Goal: Check status: Check status

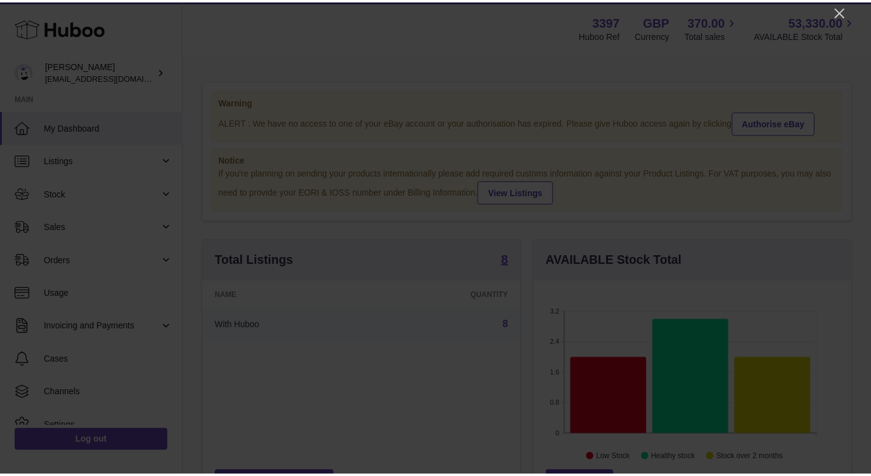
scroll to position [192, 321]
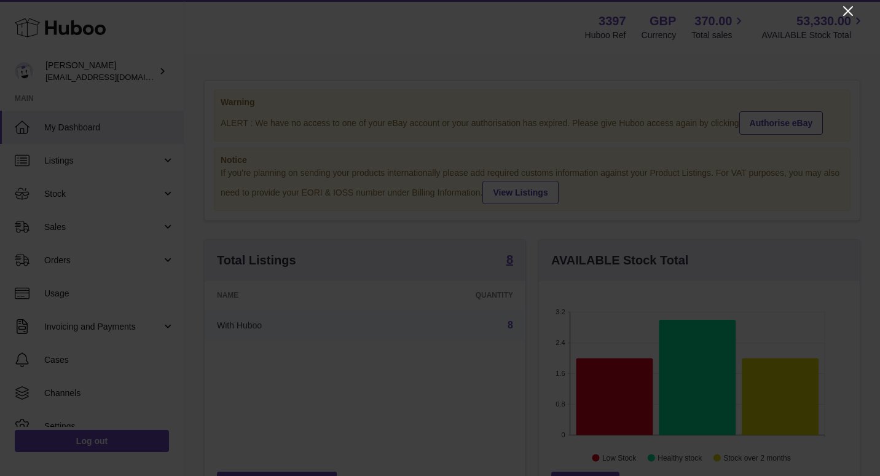
click at [847, 6] on icon "Close" at bounding box center [847, 11] width 15 height 15
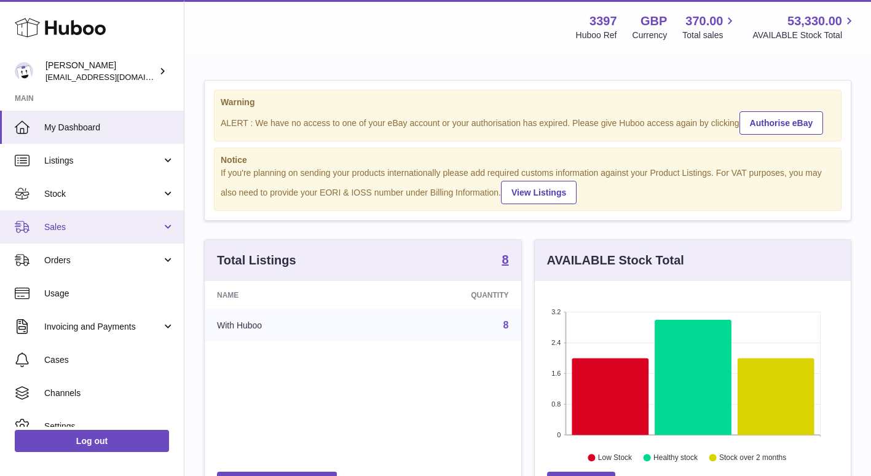
click at [88, 226] on span "Sales" at bounding box center [102, 227] width 117 height 12
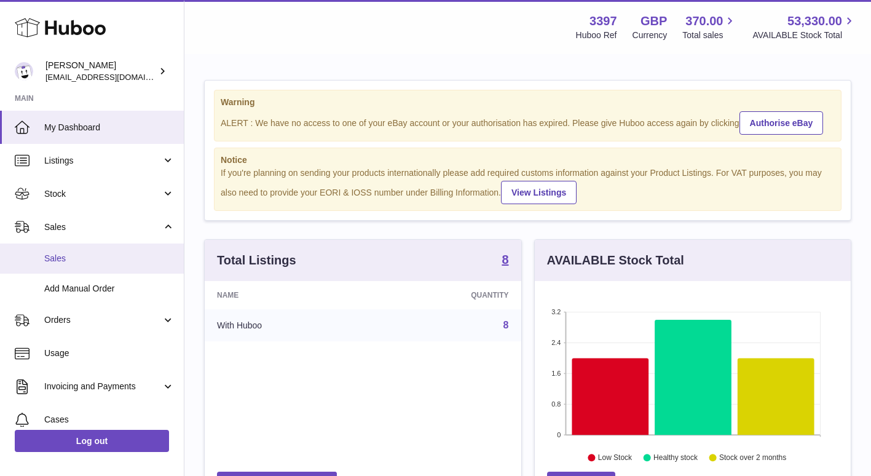
click at [94, 262] on span "Sales" at bounding box center [109, 259] width 130 height 12
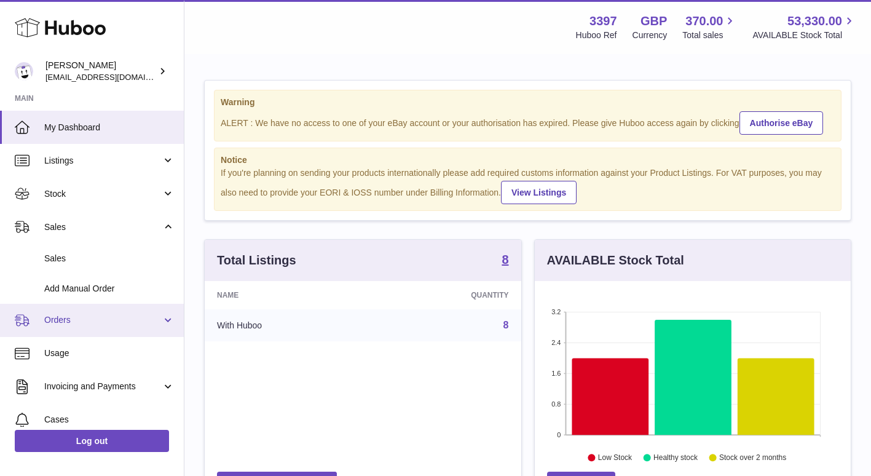
click at [147, 327] on link "Orders" at bounding box center [92, 320] width 184 height 33
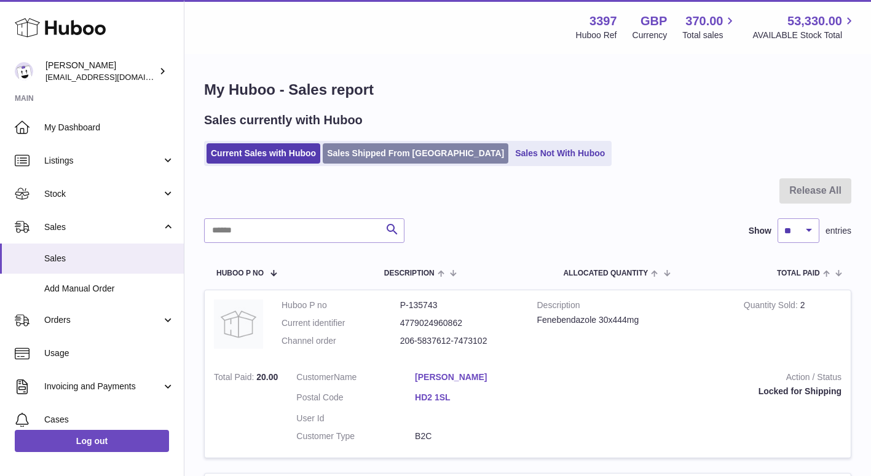
click at [398, 156] on link "Sales Shipped From Huboo" at bounding box center [416, 153] width 186 height 20
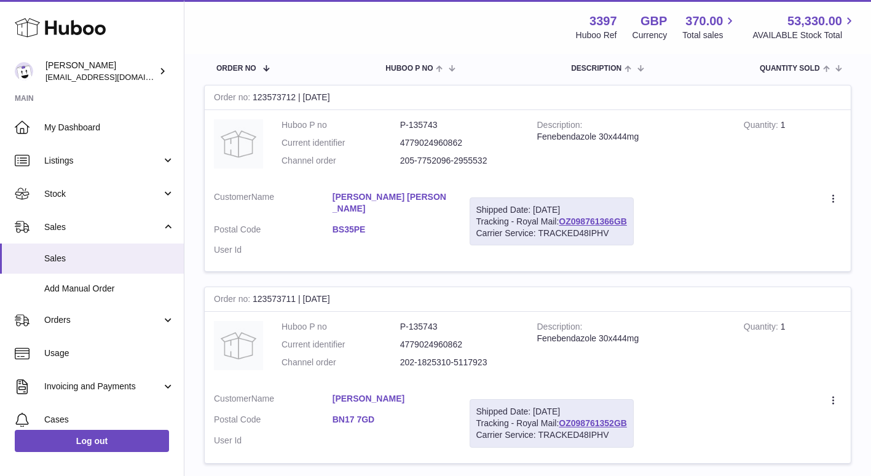
scroll to position [188, 0]
click at [833, 202] on icon at bounding box center [834, 199] width 14 height 12
click at [506, 163] on dd "205-7752096-2955532" at bounding box center [459, 160] width 119 height 12
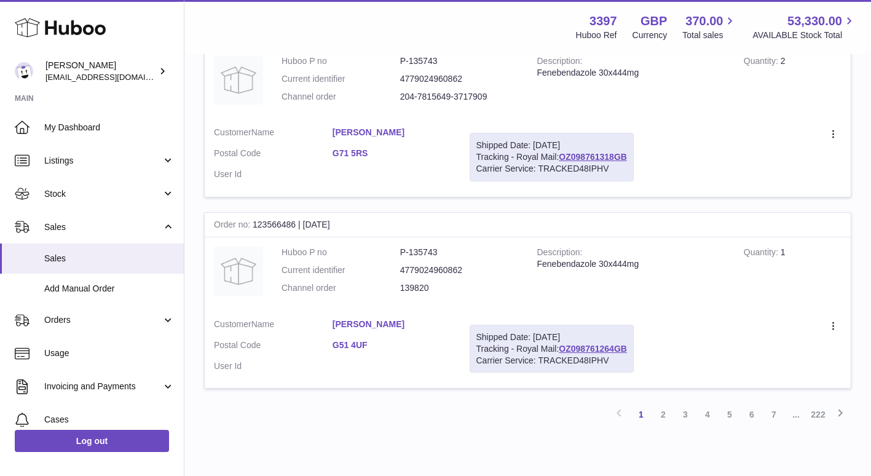
scroll to position [1793, 0]
click at [815, 402] on link "222" at bounding box center [818, 413] width 22 height 22
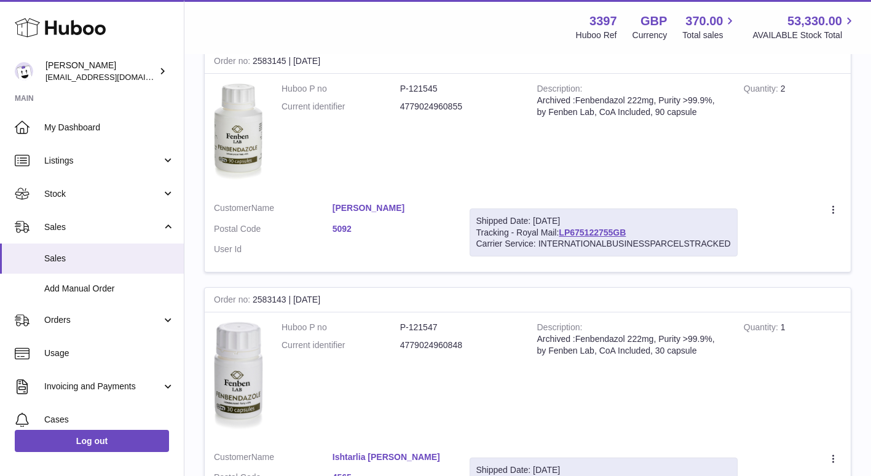
scroll to position [1890, 0]
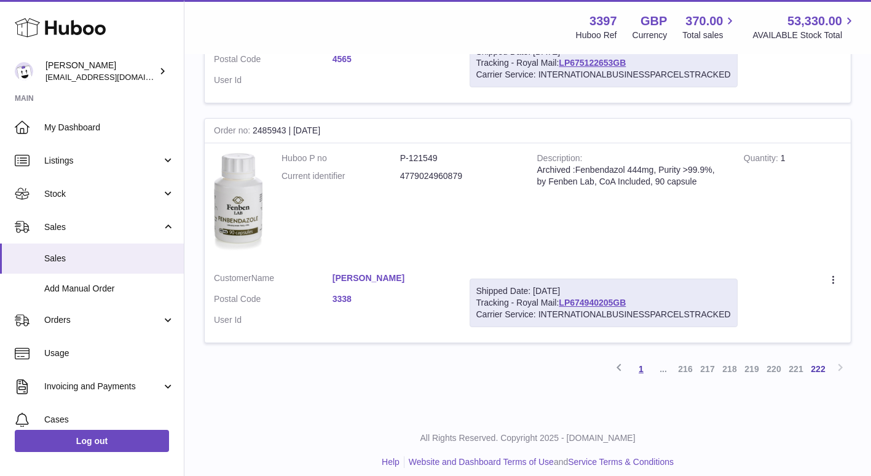
click at [643, 358] on link "1" at bounding box center [641, 369] width 22 height 22
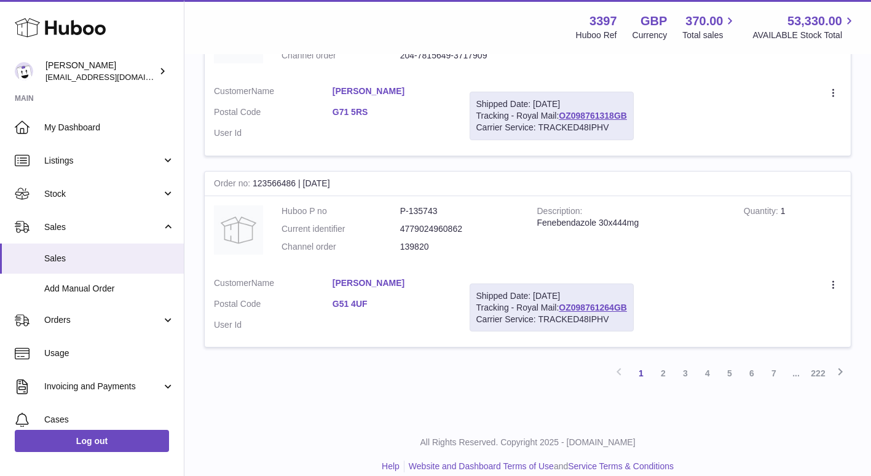
scroll to position [1838, 0]
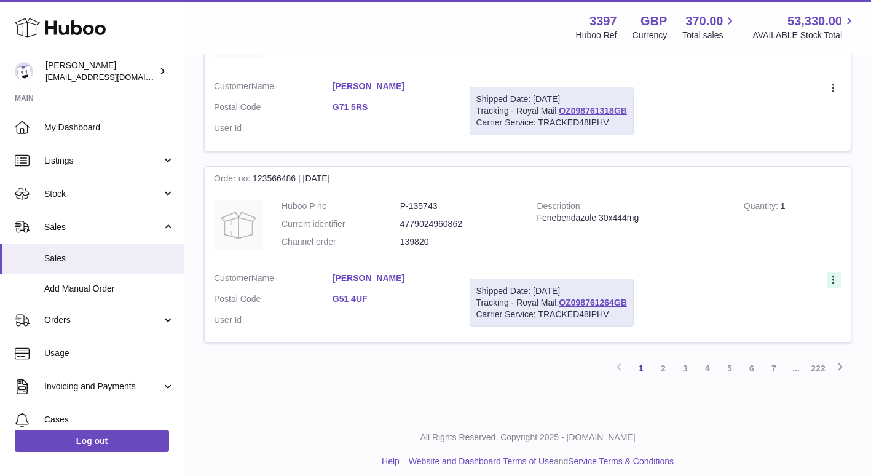
click at [834, 272] on div at bounding box center [833, 279] width 15 height 15
click at [514, 278] on div "Shipped Date: 27th Aug 2025 Tracking - Royal Mail: OZ098761264GB Carrier Servic…" at bounding box center [551, 302] width 164 height 49
click at [817, 359] on link "222" at bounding box center [818, 368] width 22 height 22
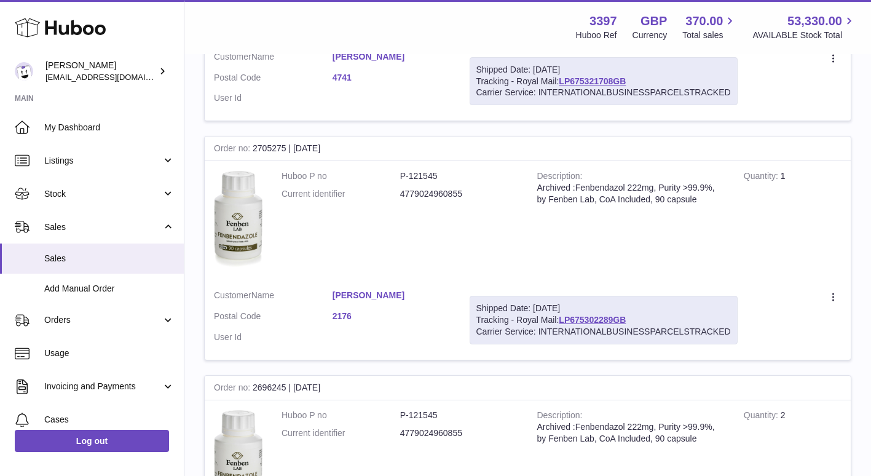
scroll to position [898, 0]
click at [842, 293] on td "Create a ticket Duplicate Order" at bounding box center [798, 318] width 104 height 79
click at [833, 296] on icon at bounding box center [833, 296] width 2 height 8
click at [664, 273] on td "Description Archived :Fenbendazol 222mg, Purity >99.9%, by Fenben Lab, CoA Incl…" at bounding box center [631, 219] width 206 height 119
click at [353, 291] on link "Diana Vukov" at bounding box center [391, 294] width 119 height 12
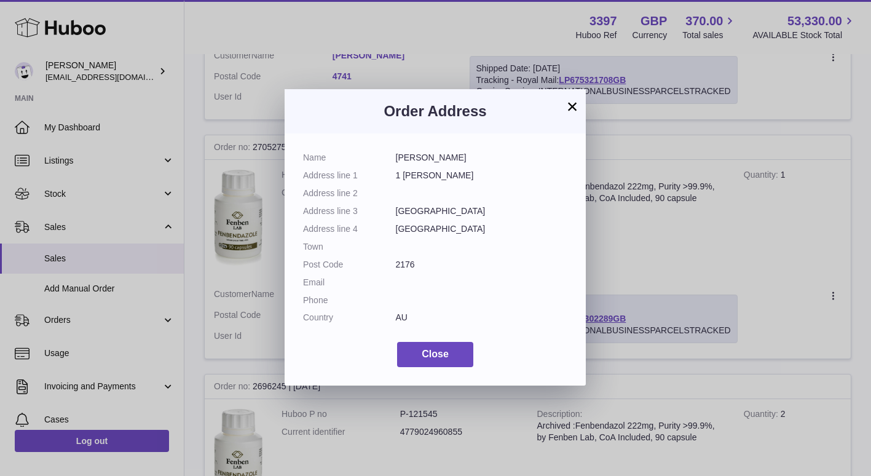
click at [598, 234] on div "× Order Address Name Diana Vukov Address line 1 1 Raco Cl Address line 2 Addres…" at bounding box center [435, 238] width 871 height 476
